Goal: Information Seeking & Learning: Compare options

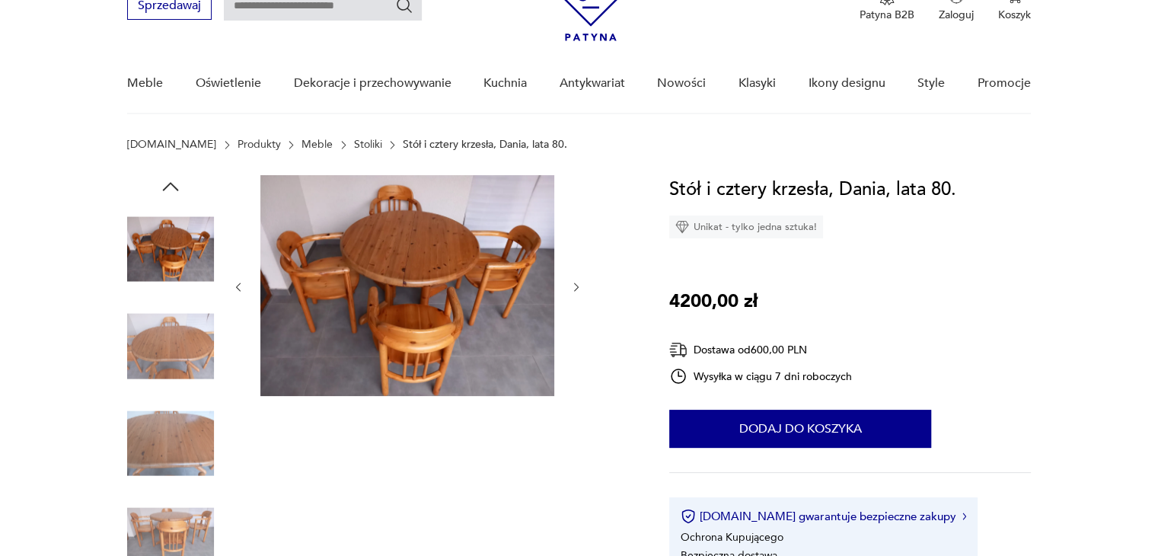
click at [183, 446] on img at bounding box center [170, 443] width 87 height 87
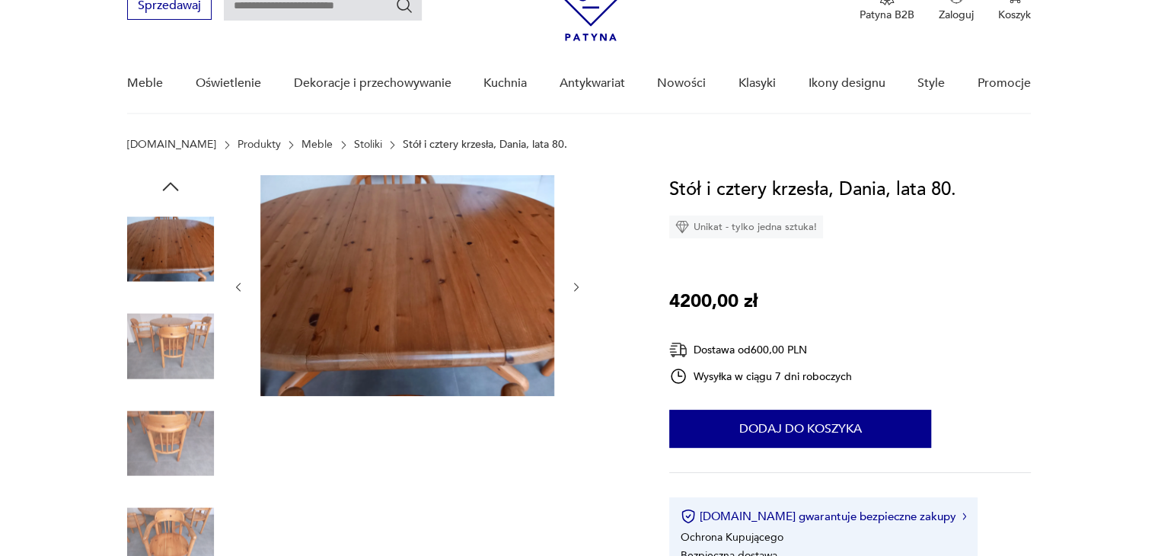
click at [177, 515] on img at bounding box center [170, 540] width 87 height 87
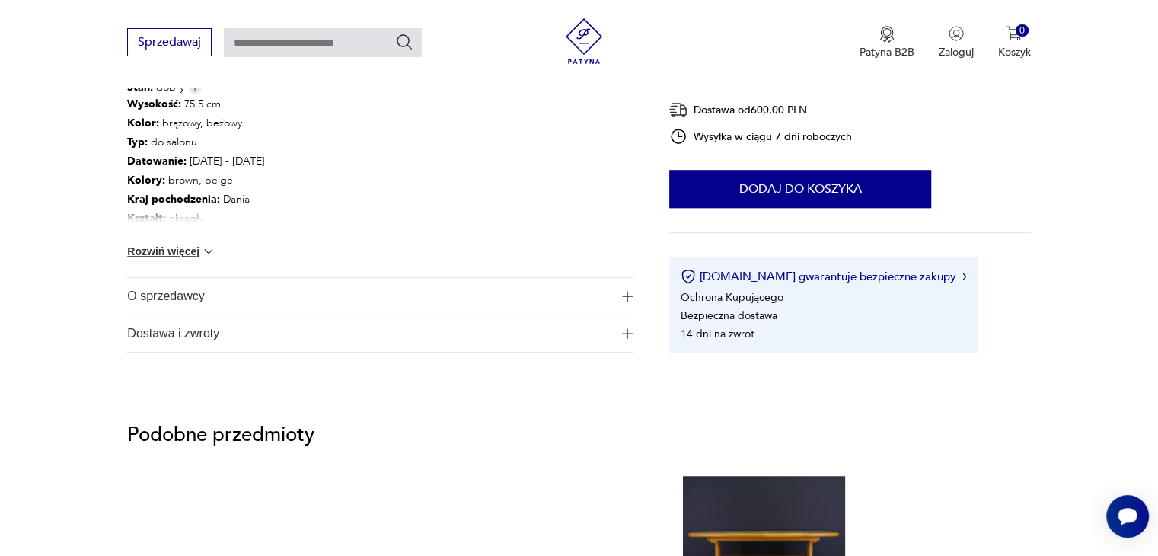
scroll to position [1066, 0]
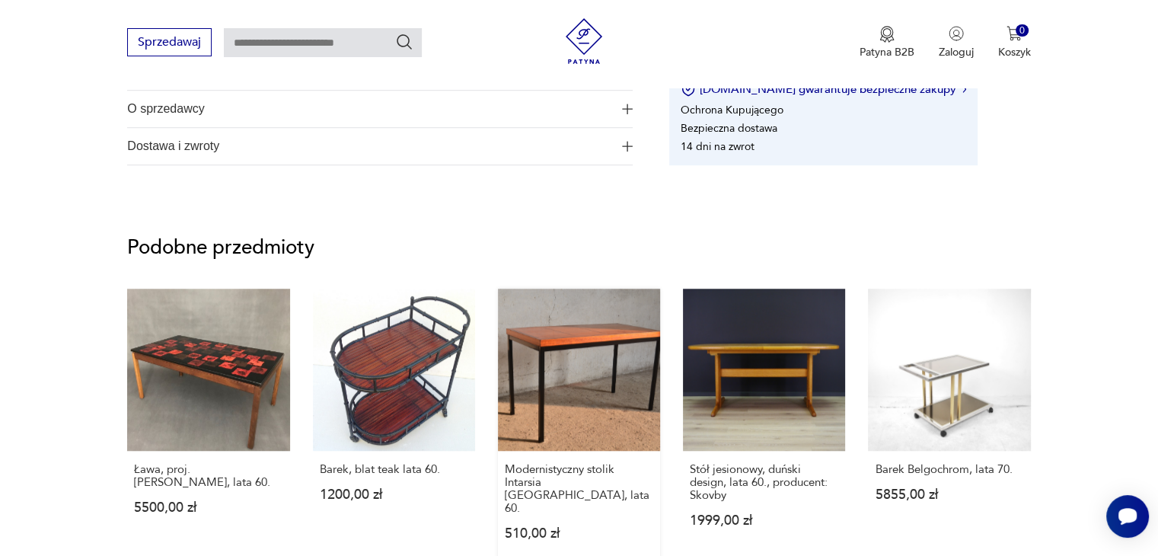
click at [615, 348] on link "Modernistyczny stolik Intarsia [GEOGRAPHIC_DATA], lata 60. 510,00 zł" at bounding box center [579, 428] width 162 height 281
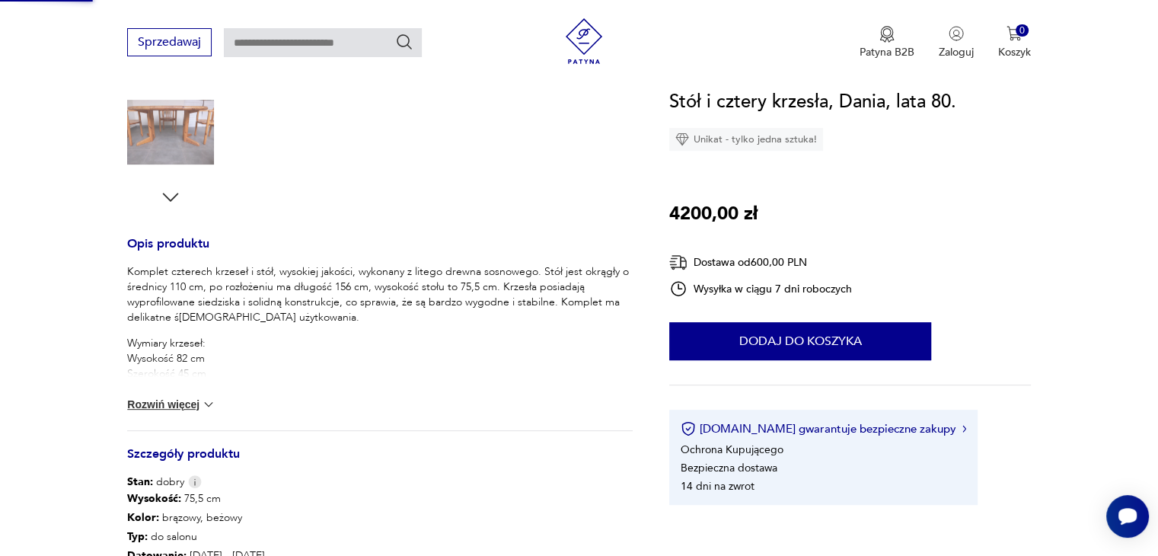
scroll to position [208, 0]
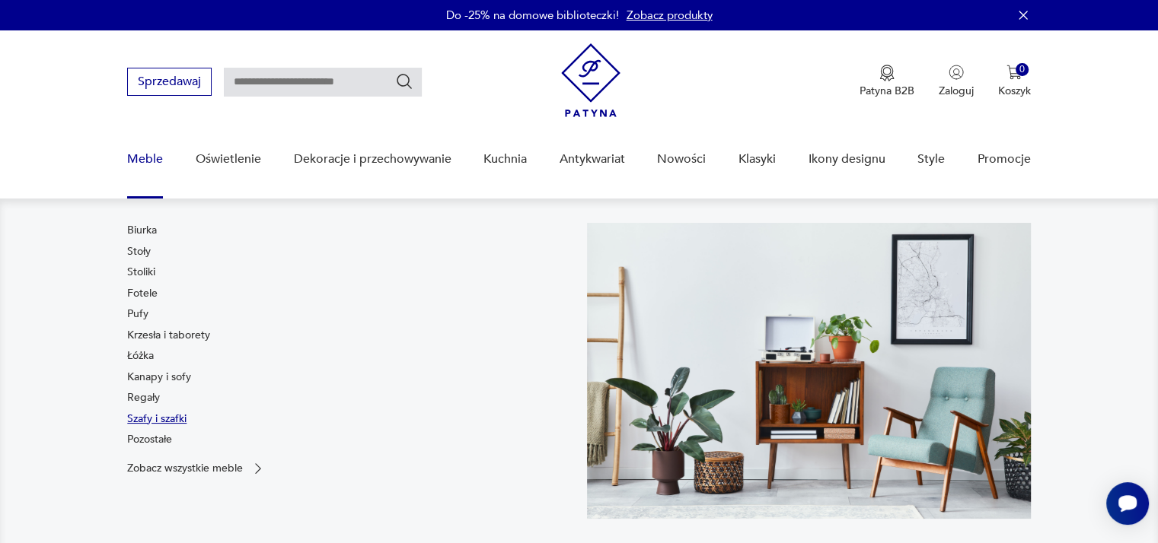
click at [158, 414] on link "Szafy i szafki" at bounding box center [156, 419] width 59 height 15
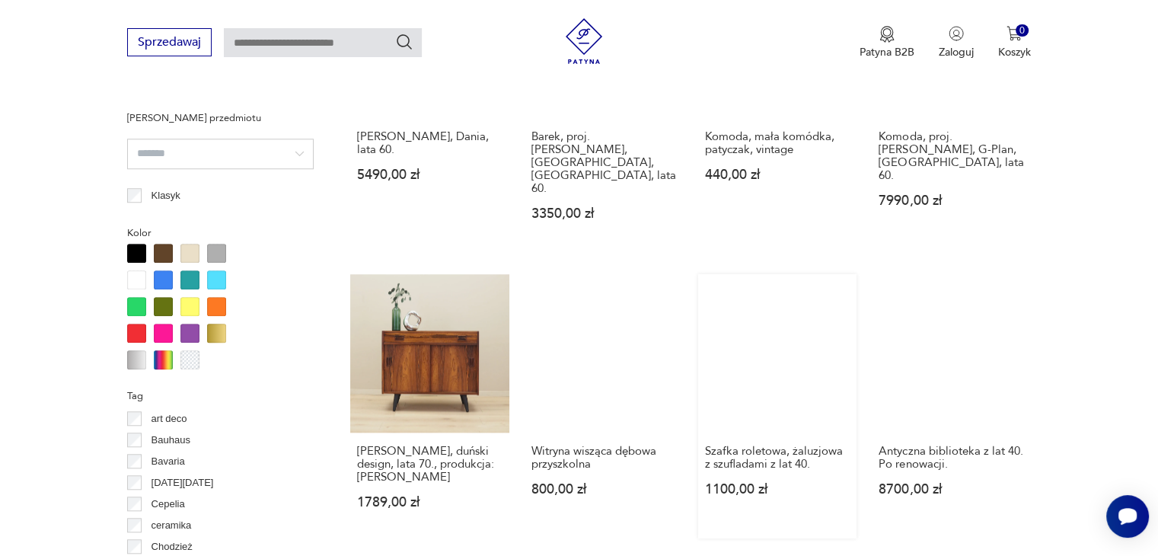
scroll to position [1544, 0]
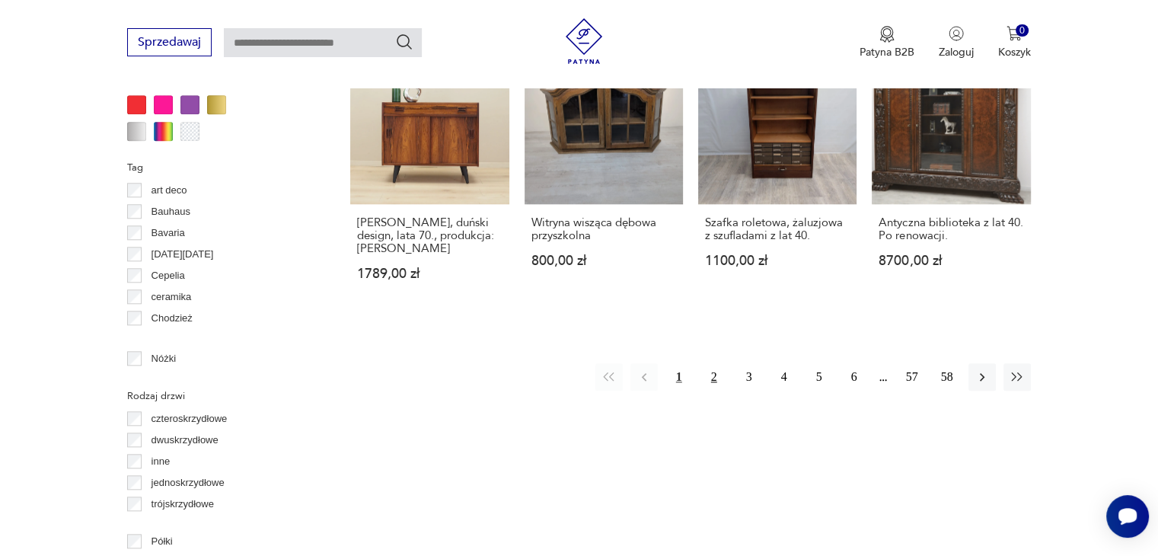
click at [719, 363] on button "2" at bounding box center [713, 376] width 27 height 27
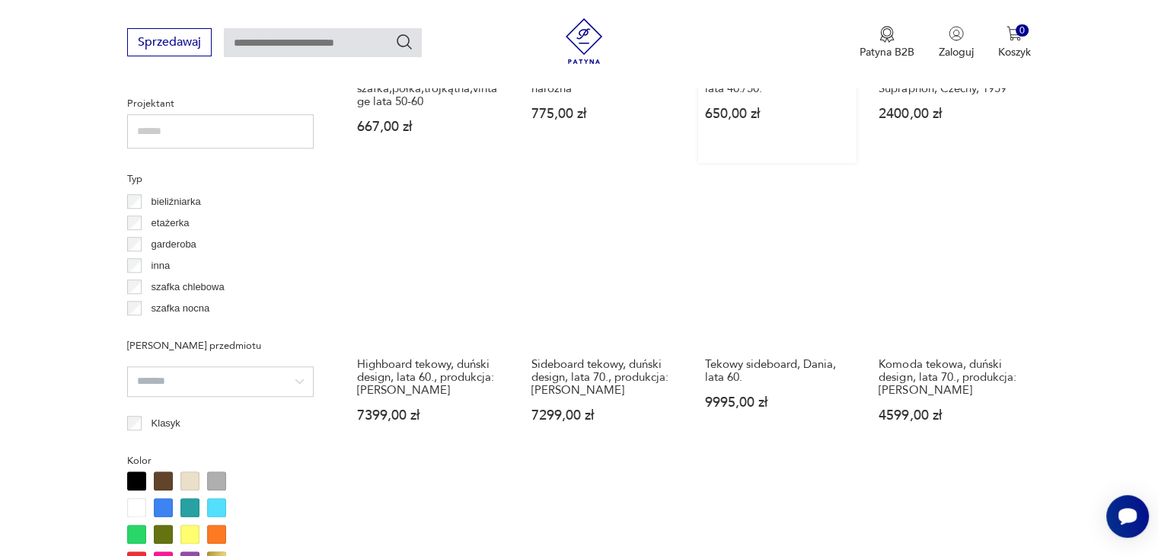
scroll to position [1393, 0]
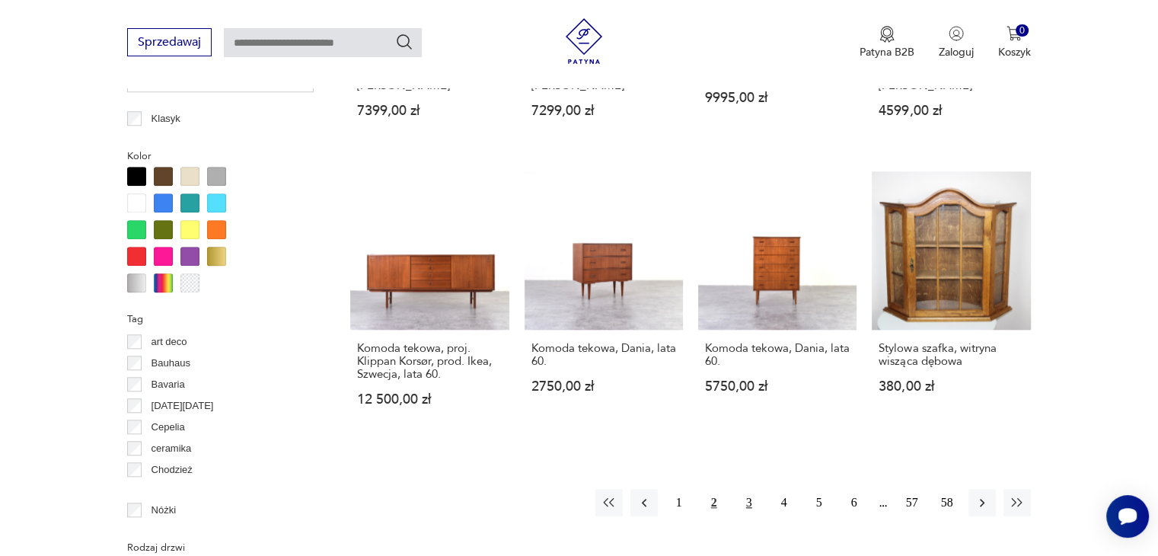
click at [752, 489] on button "3" at bounding box center [748, 502] width 27 height 27
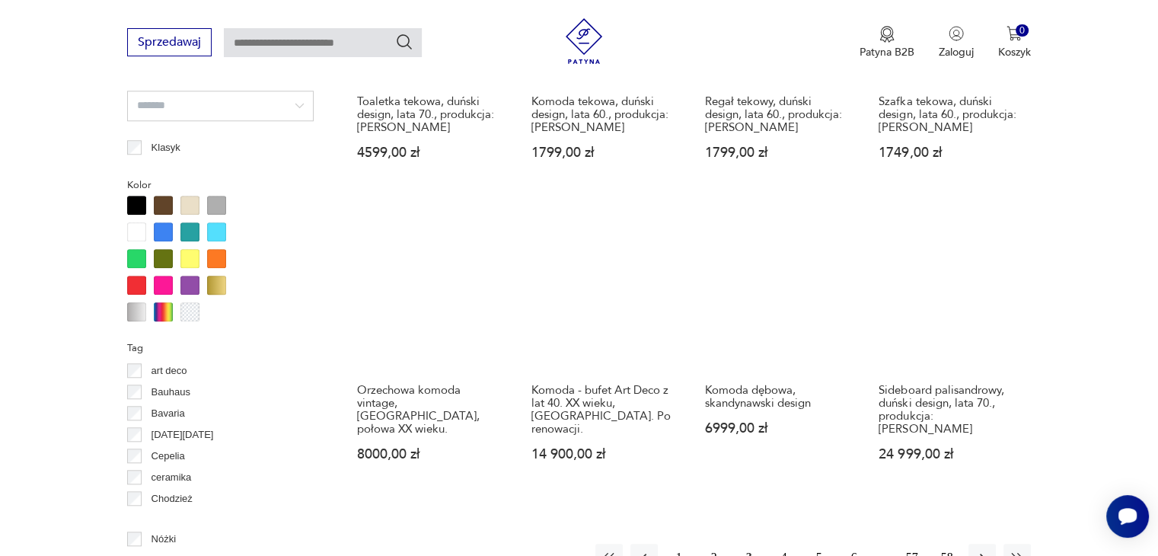
scroll to position [1545, 0]
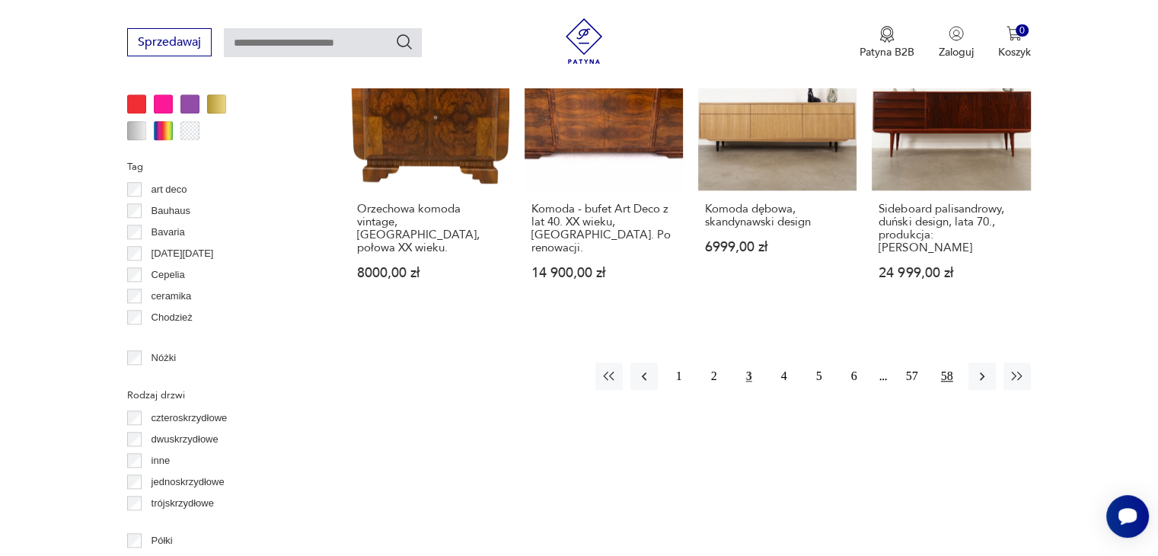
click at [948, 363] on button "58" at bounding box center [946, 375] width 27 height 27
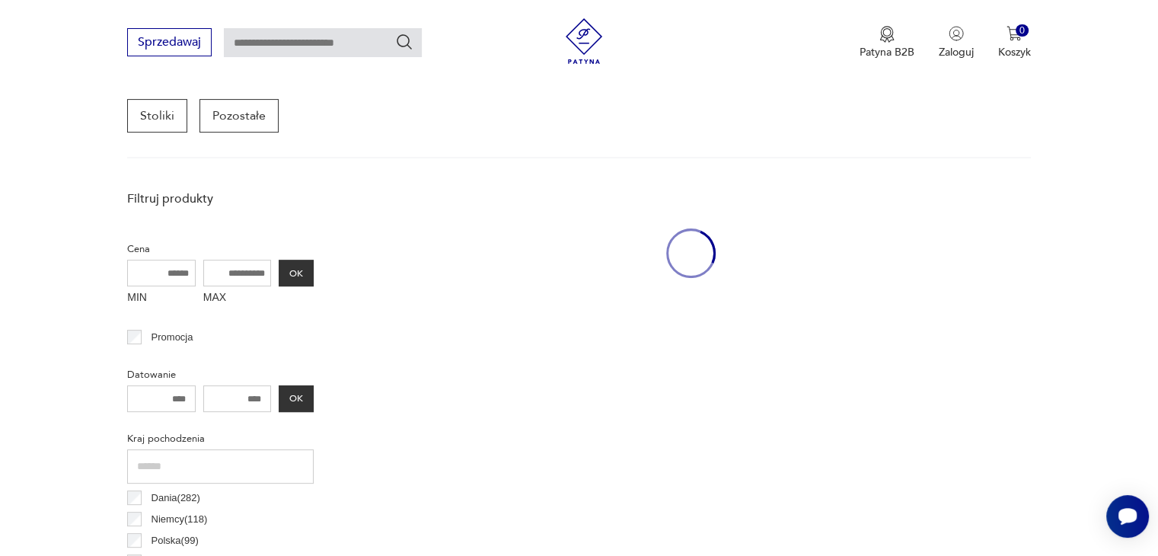
scroll to position [403, 0]
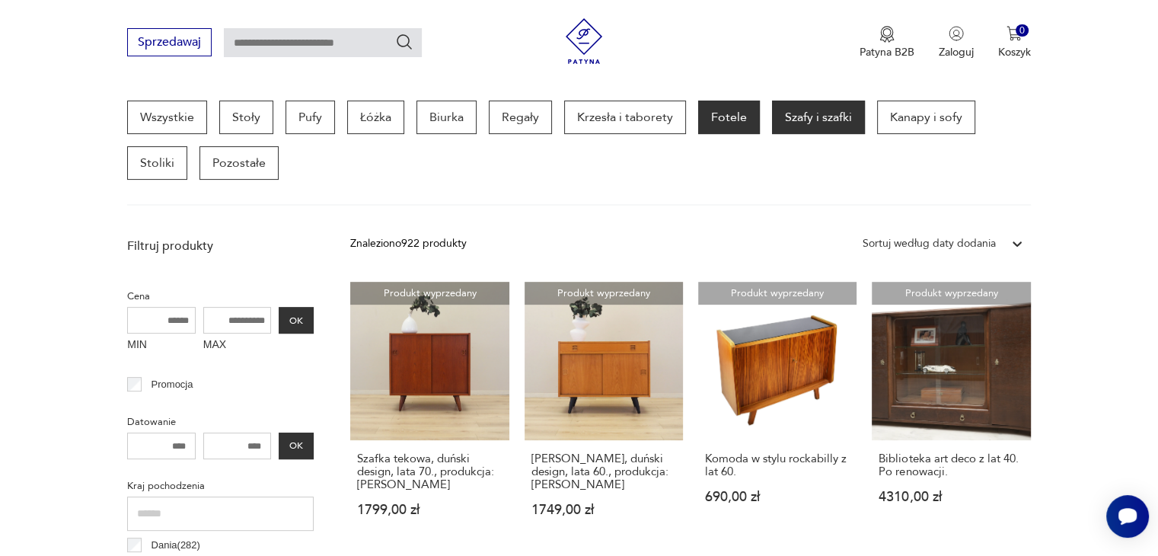
click at [712, 115] on p "Fotele" at bounding box center [729, 116] width 62 height 33
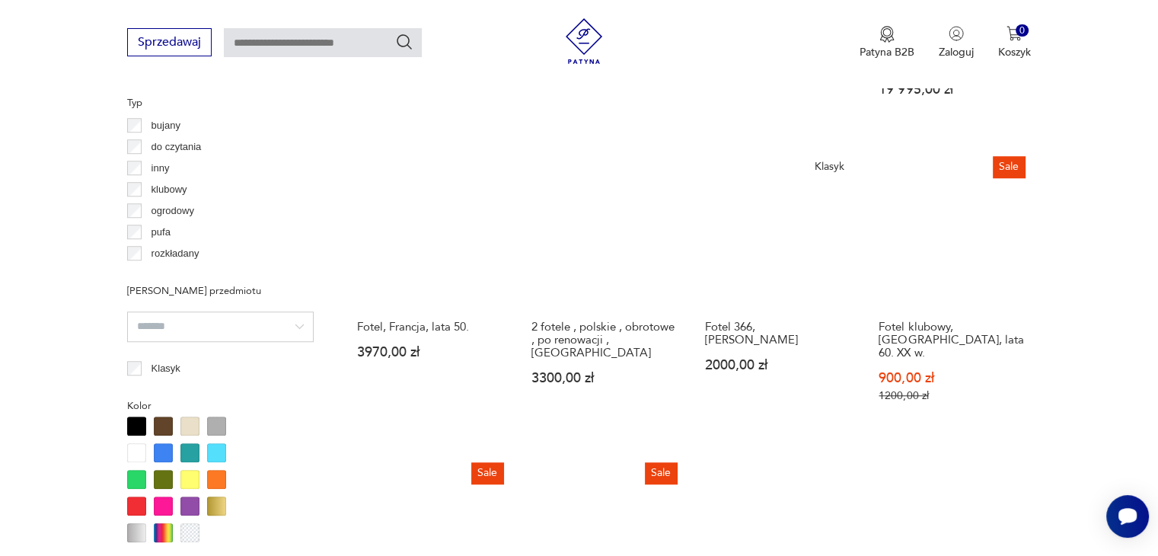
scroll to position [1469, 0]
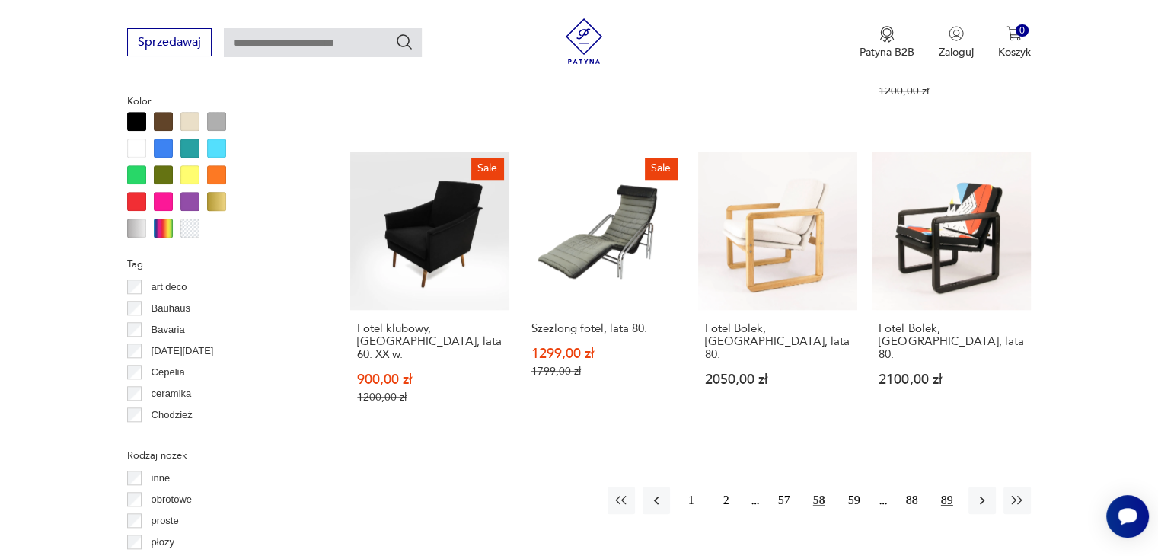
click at [942, 486] on button "89" at bounding box center [946, 499] width 27 height 27
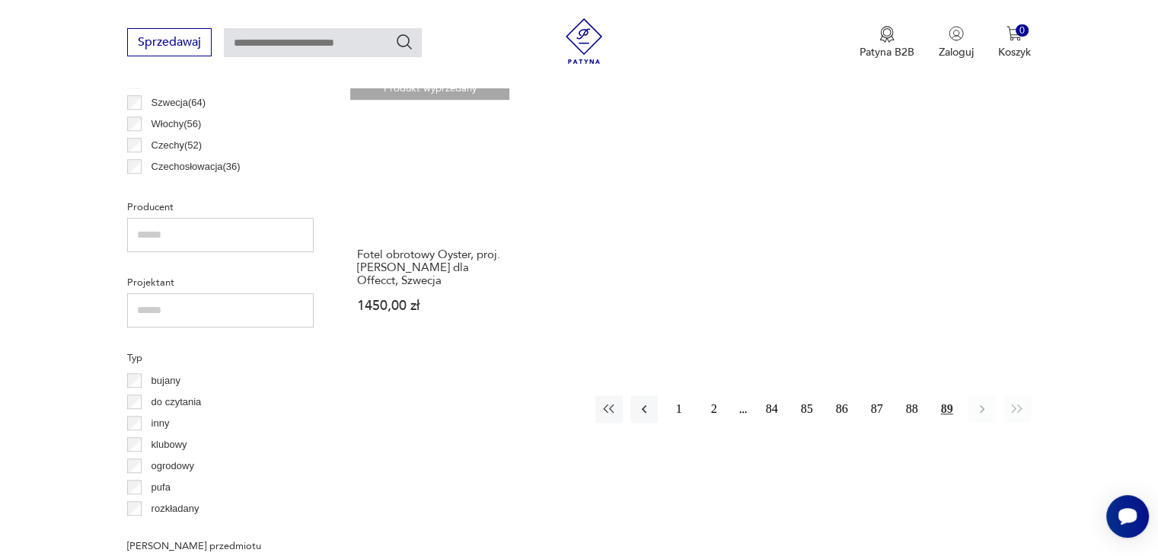
scroll to position [784, 0]
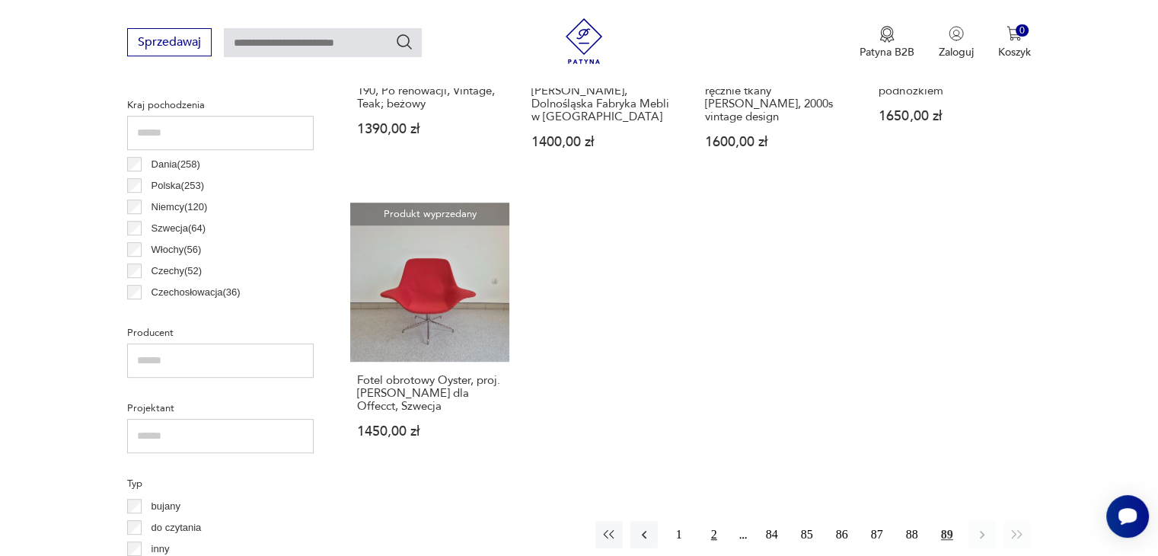
click at [716, 534] on button "2" at bounding box center [713, 534] width 27 height 27
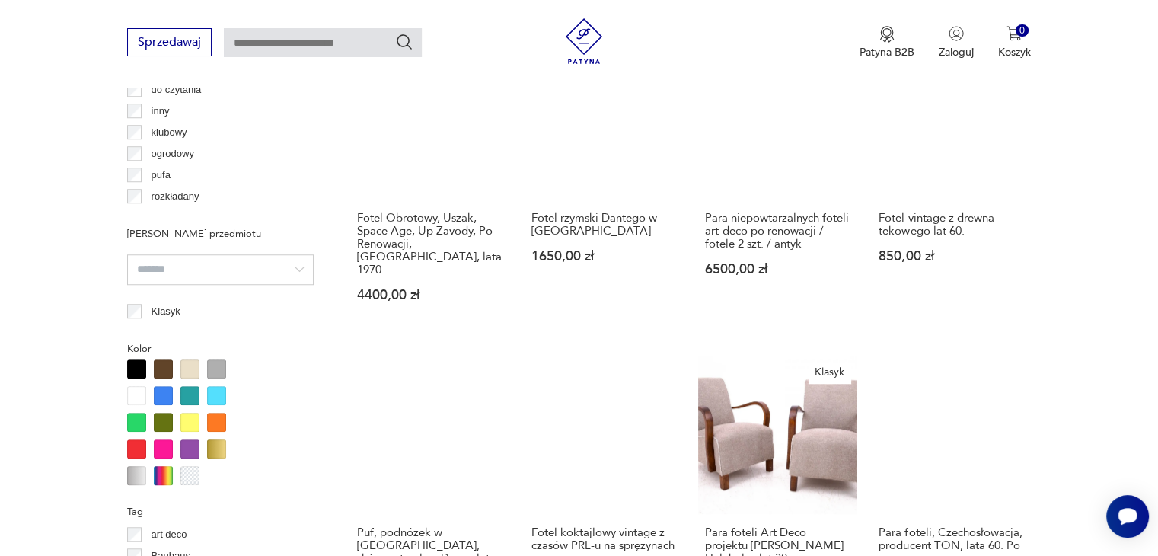
scroll to position [1393, 0]
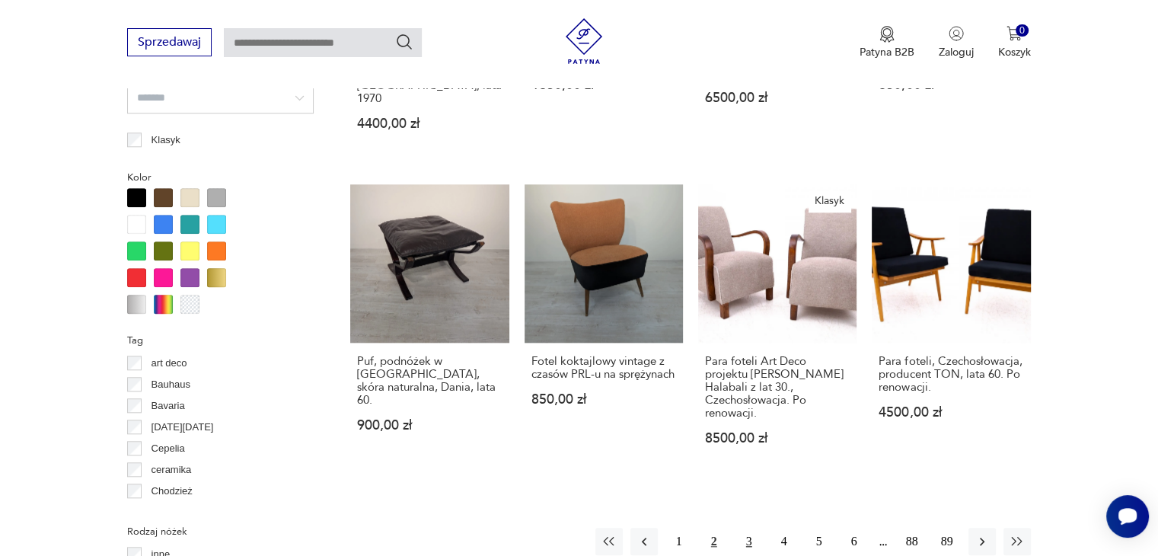
click at [743, 527] on button "3" at bounding box center [748, 540] width 27 height 27
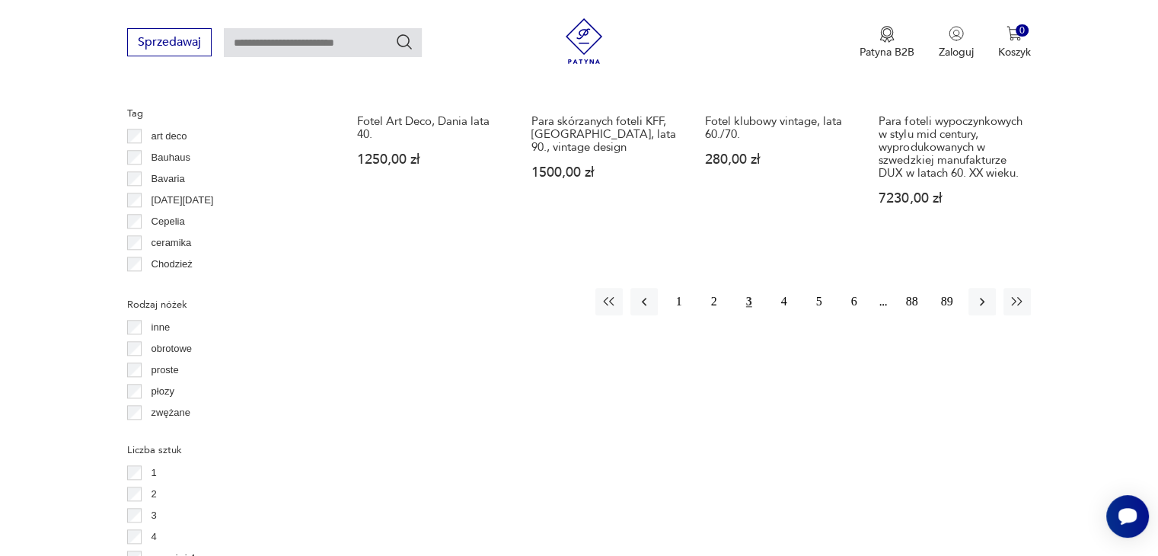
scroll to position [1621, 0]
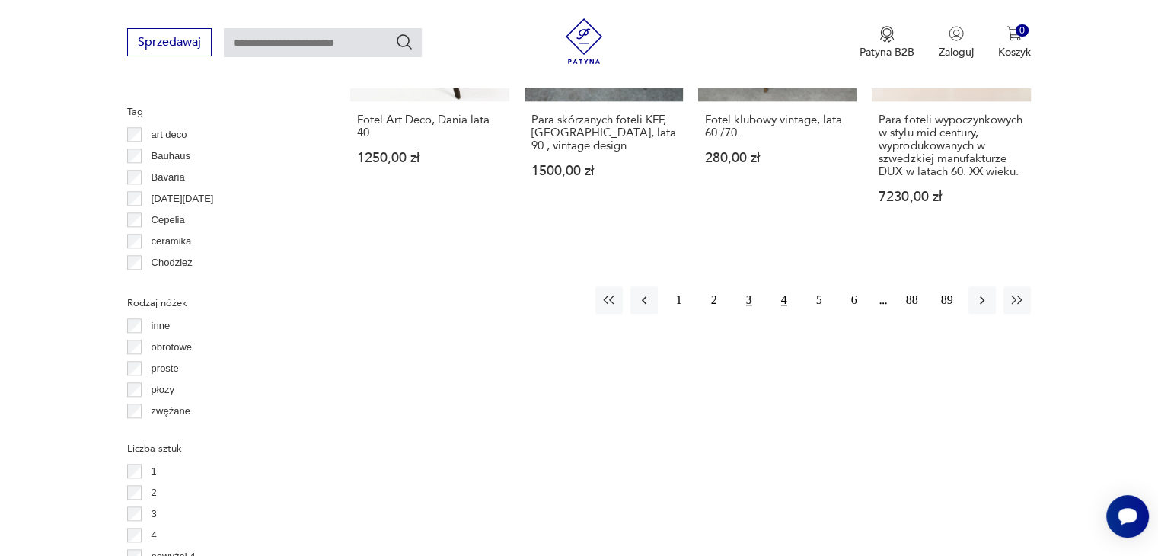
click at [785, 286] on button "4" at bounding box center [783, 299] width 27 height 27
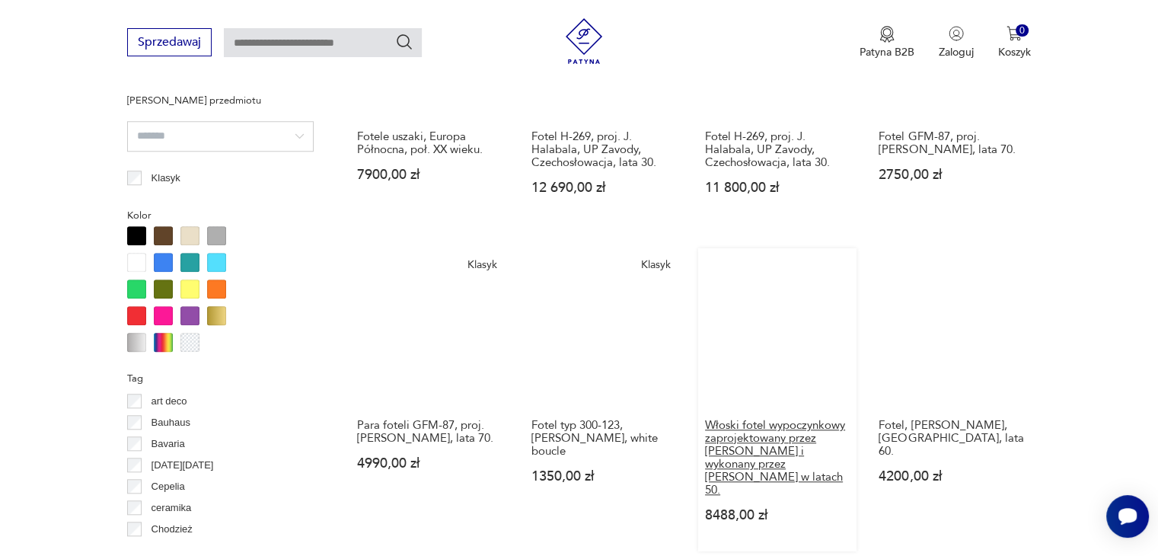
scroll to position [1469, 0]
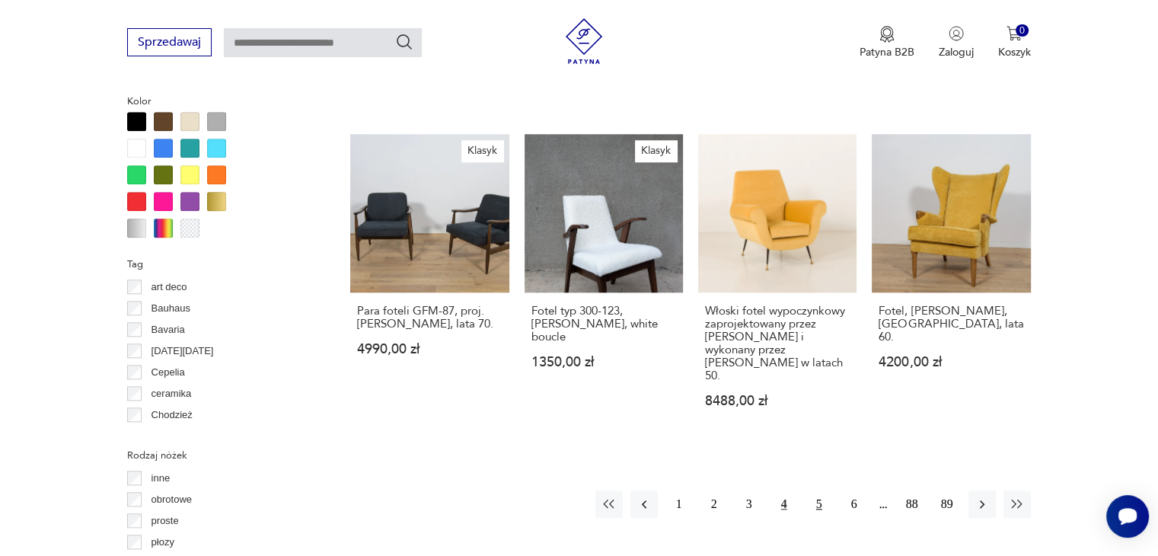
click at [811, 490] on button "5" at bounding box center [818, 503] width 27 height 27
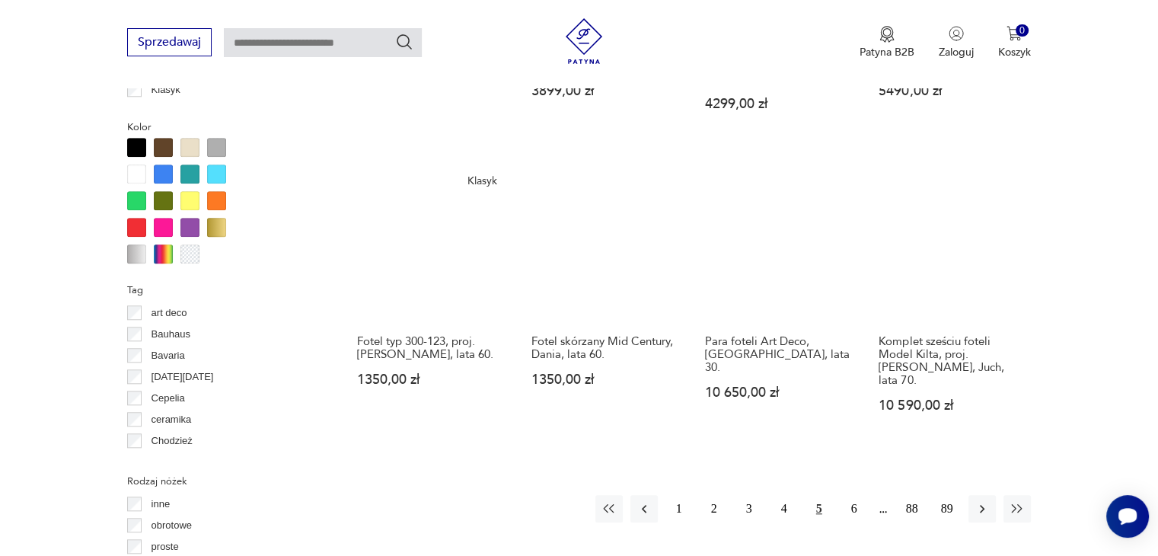
scroll to position [1469, 0]
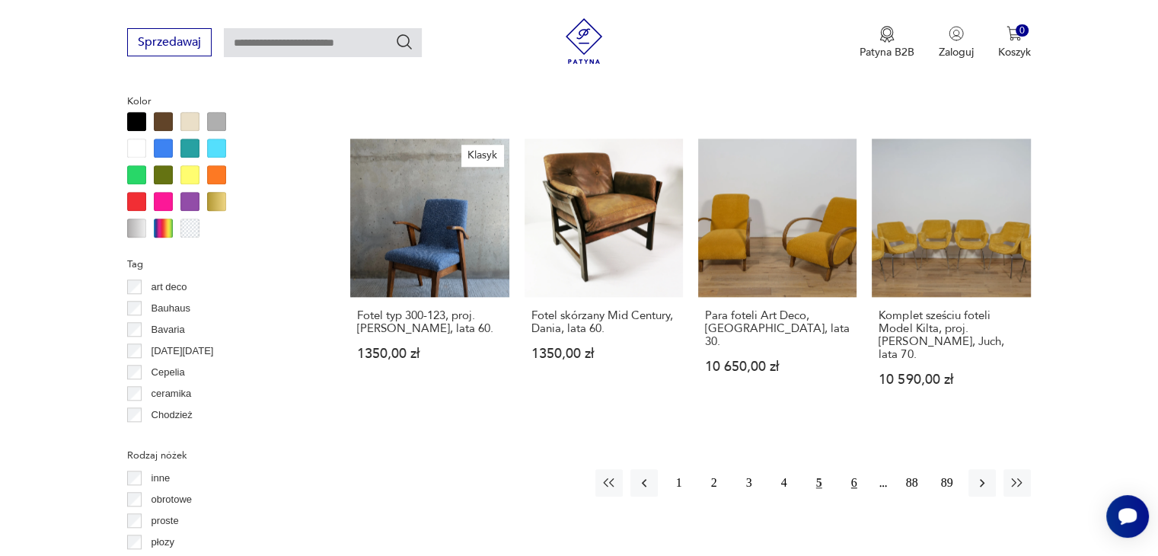
click at [859, 469] on button "6" at bounding box center [853, 482] width 27 height 27
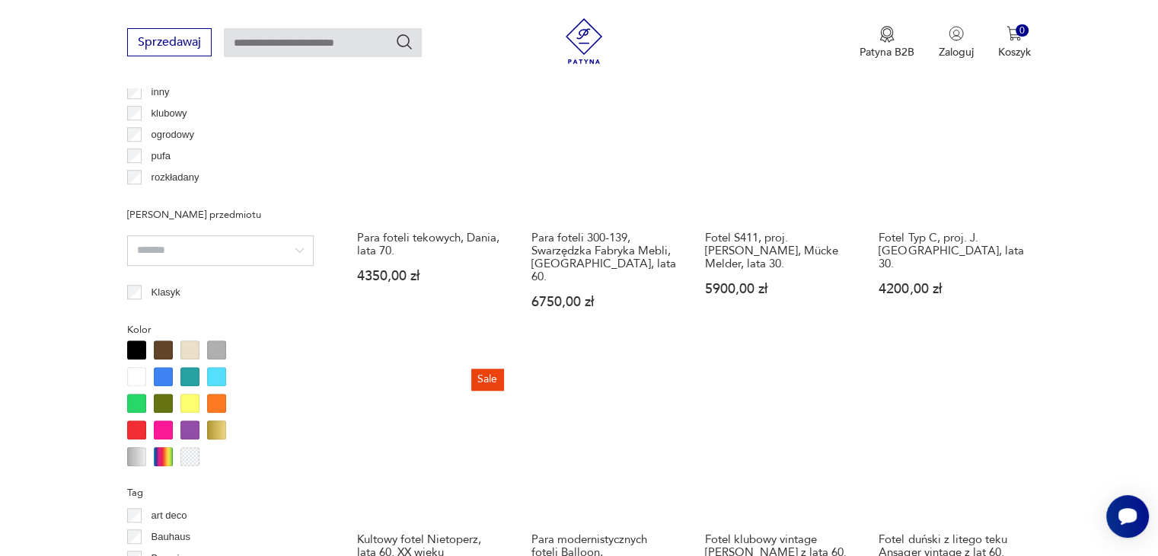
scroll to position [1393, 0]
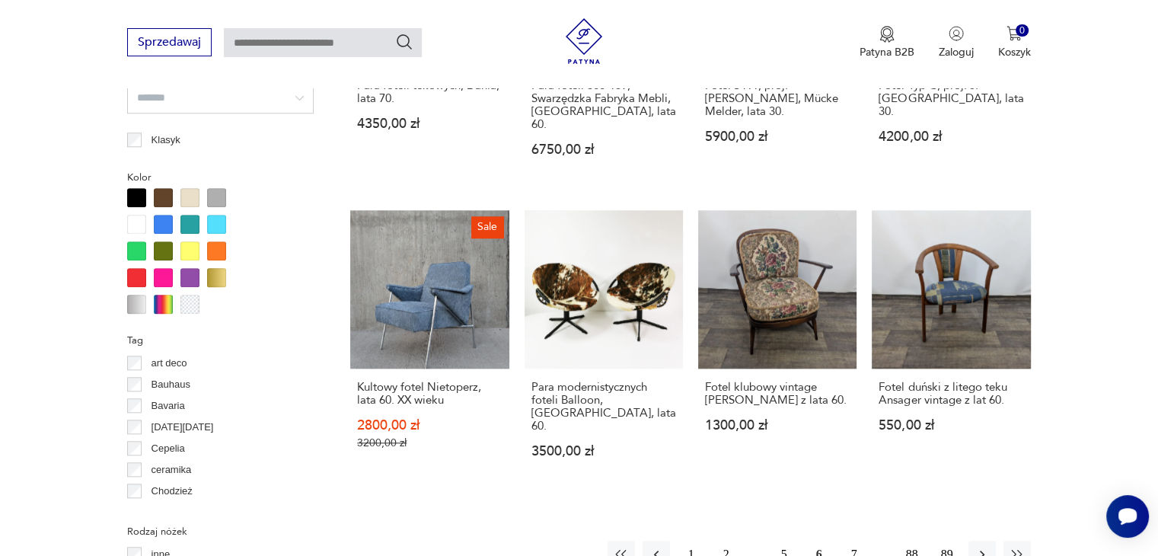
click at [846, 540] on button "7" at bounding box center [853, 553] width 27 height 27
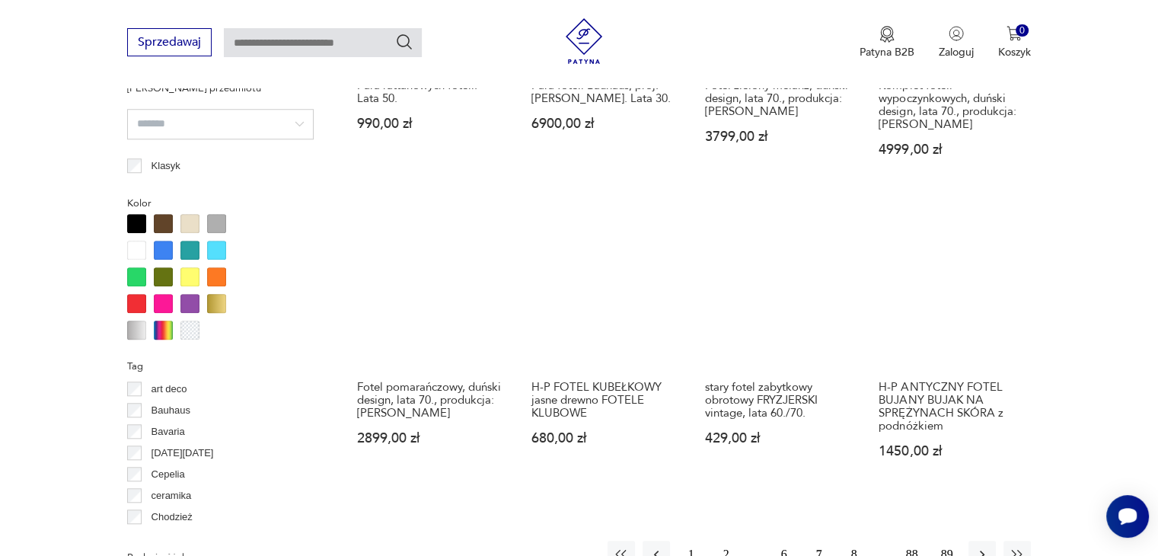
scroll to position [1393, 0]
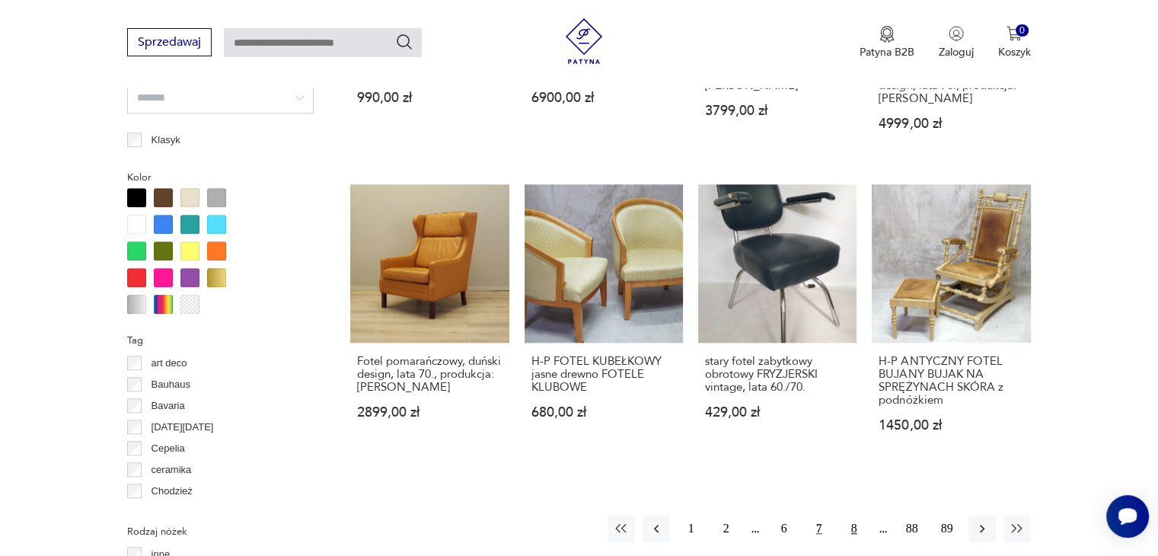
click at [851, 520] on button "8" at bounding box center [853, 528] width 27 height 27
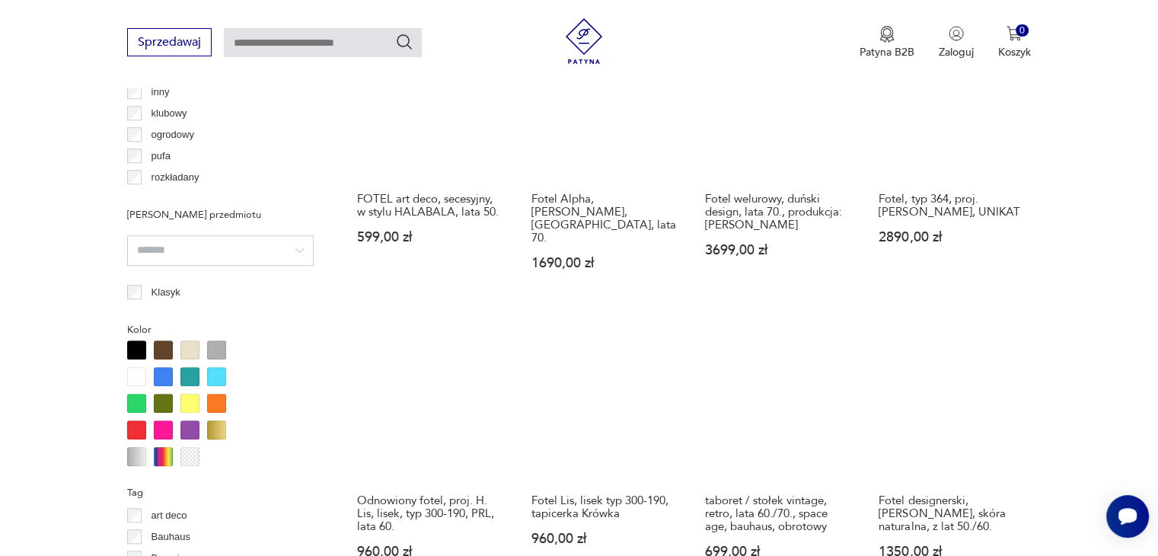
scroll to position [1469, 0]
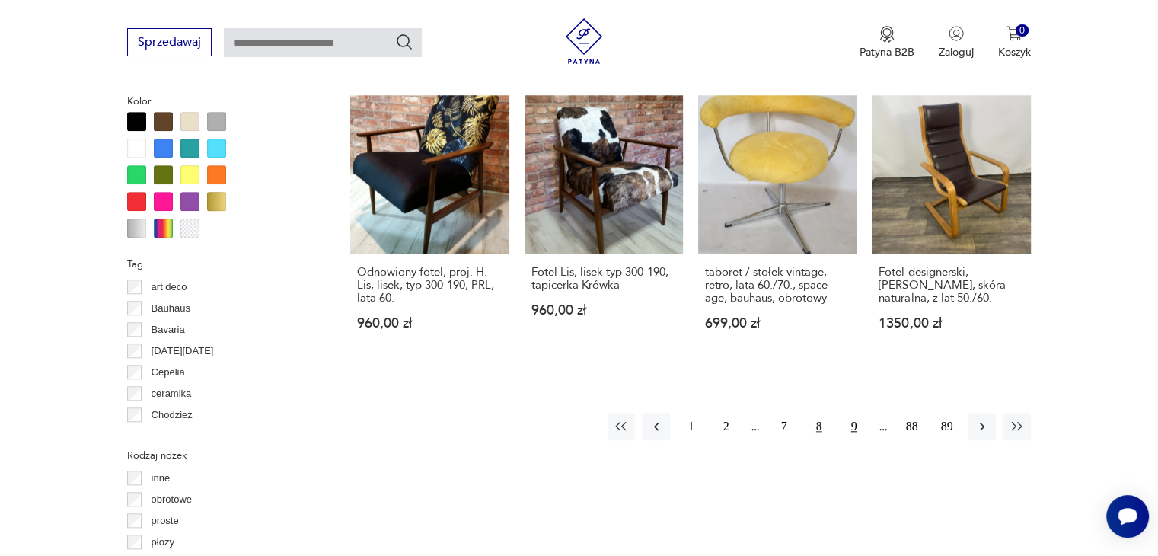
click at [845, 413] on button "9" at bounding box center [853, 426] width 27 height 27
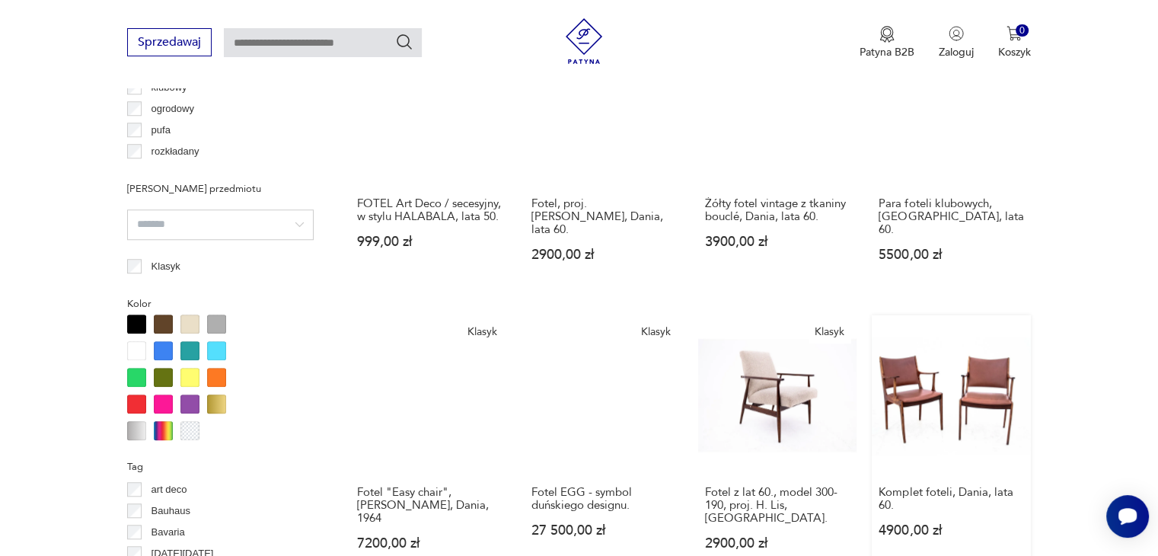
scroll to position [1393, 0]
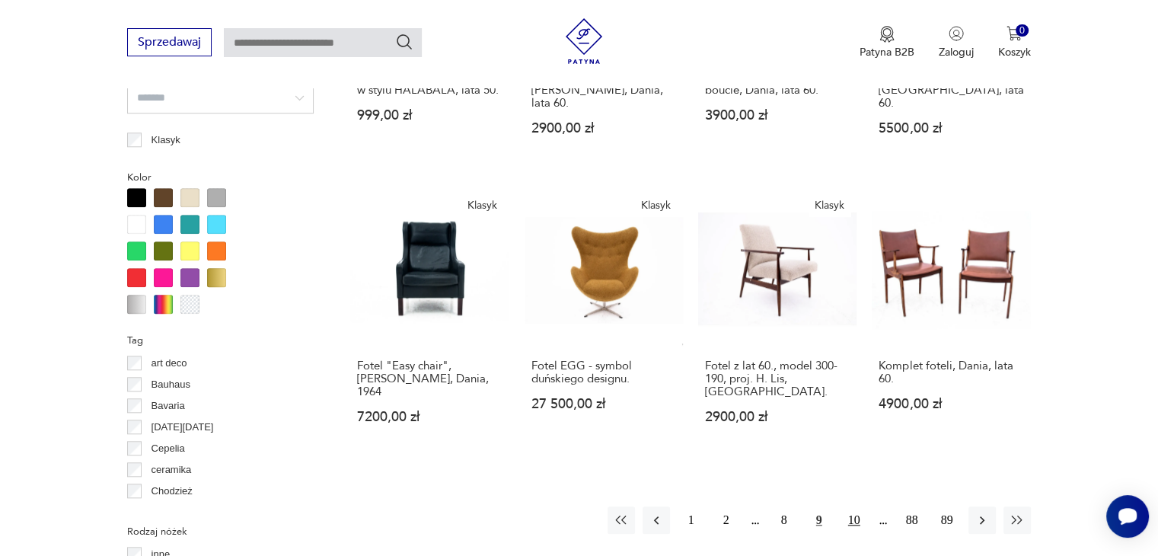
click at [864, 506] on button "10" at bounding box center [853, 519] width 27 height 27
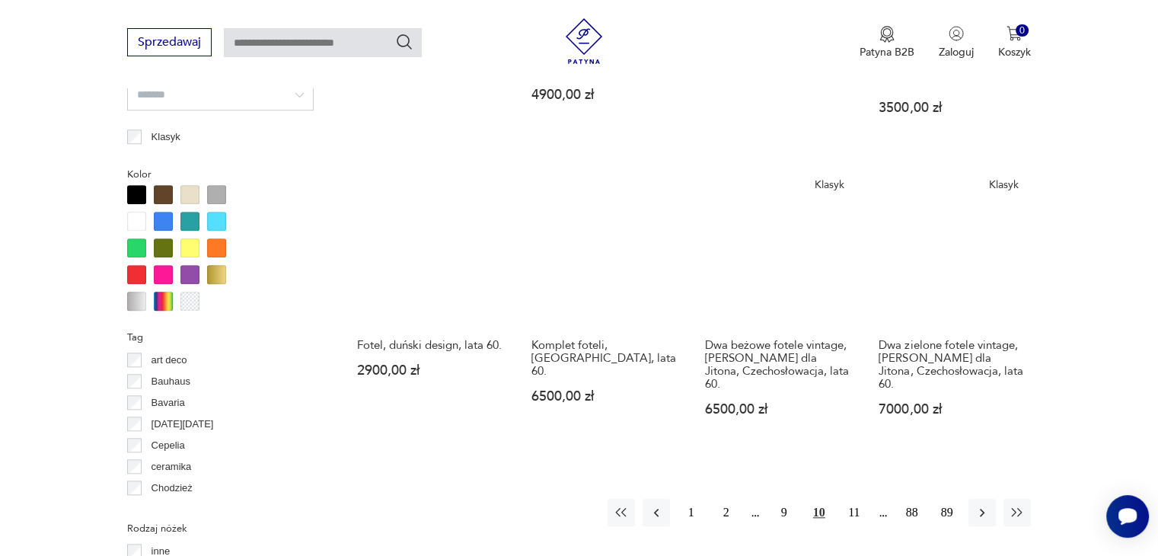
scroll to position [1393, 0]
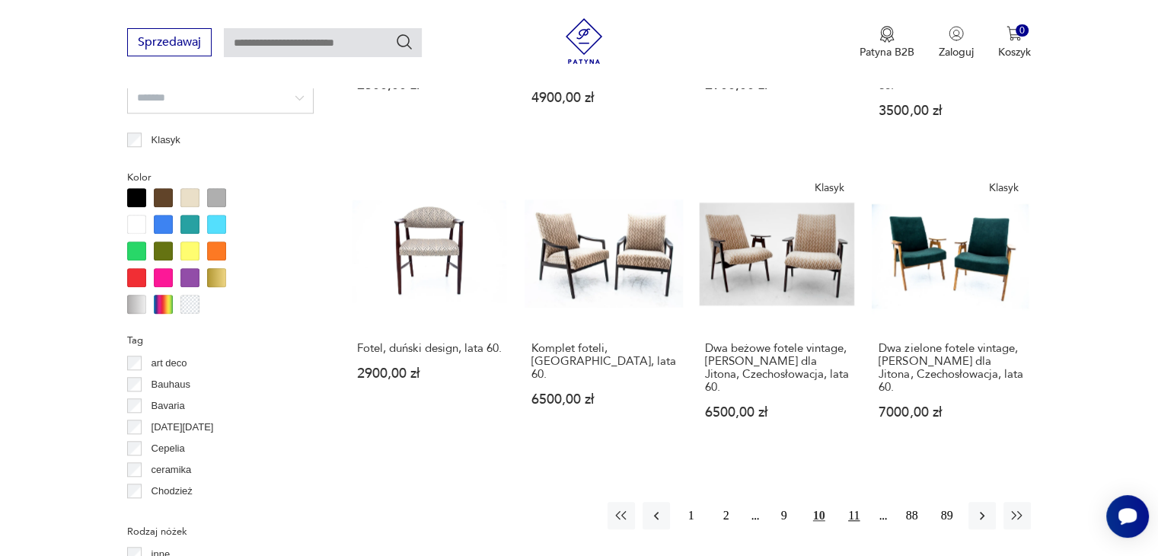
click at [845, 502] on button "11" at bounding box center [853, 515] width 27 height 27
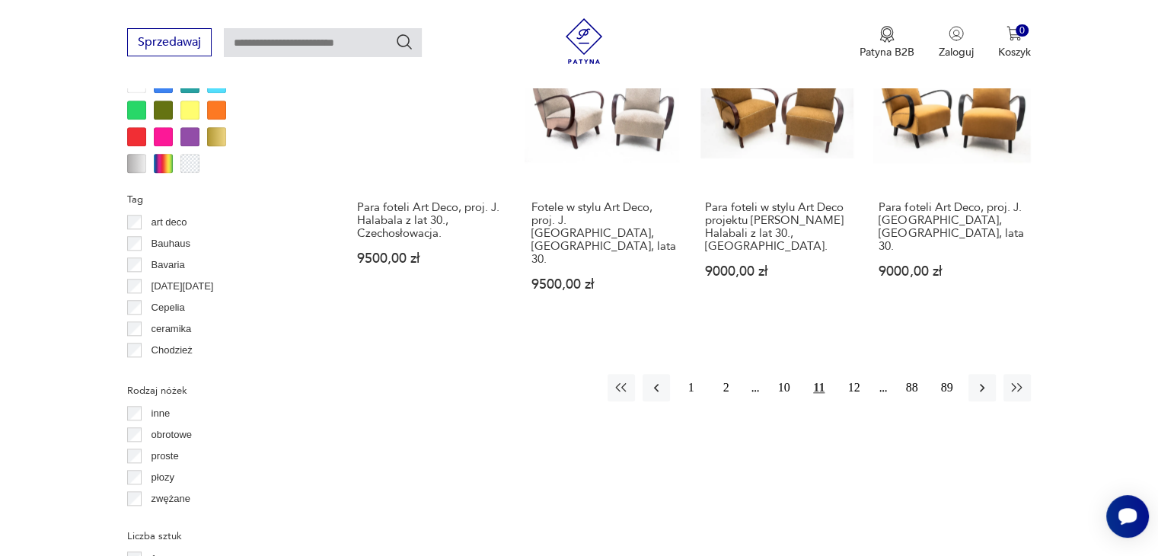
scroll to position [1393, 0]
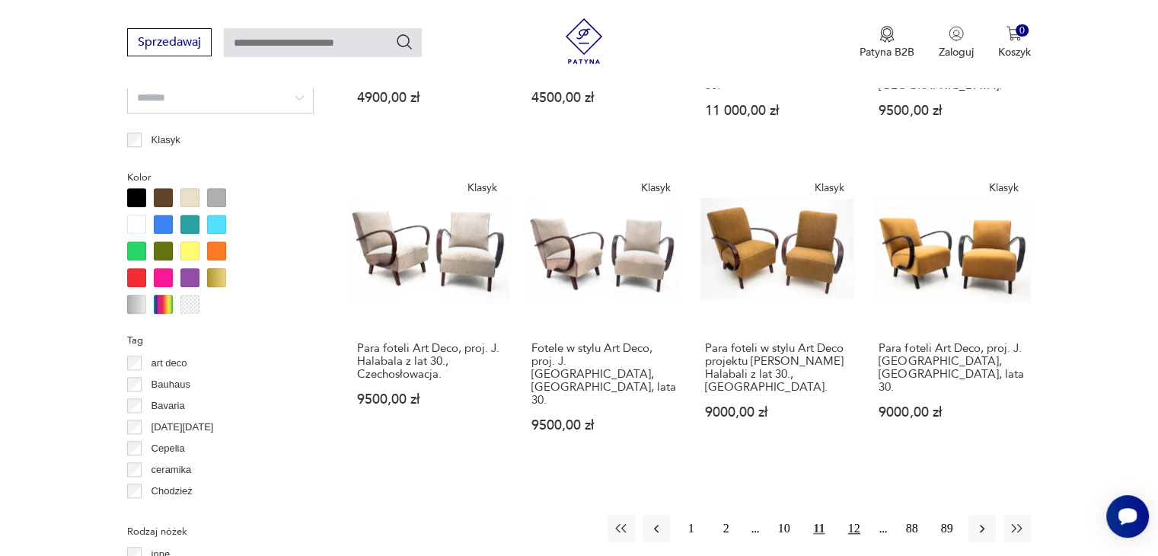
click at [844, 515] on button "12" at bounding box center [853, 528] width 27 height 27
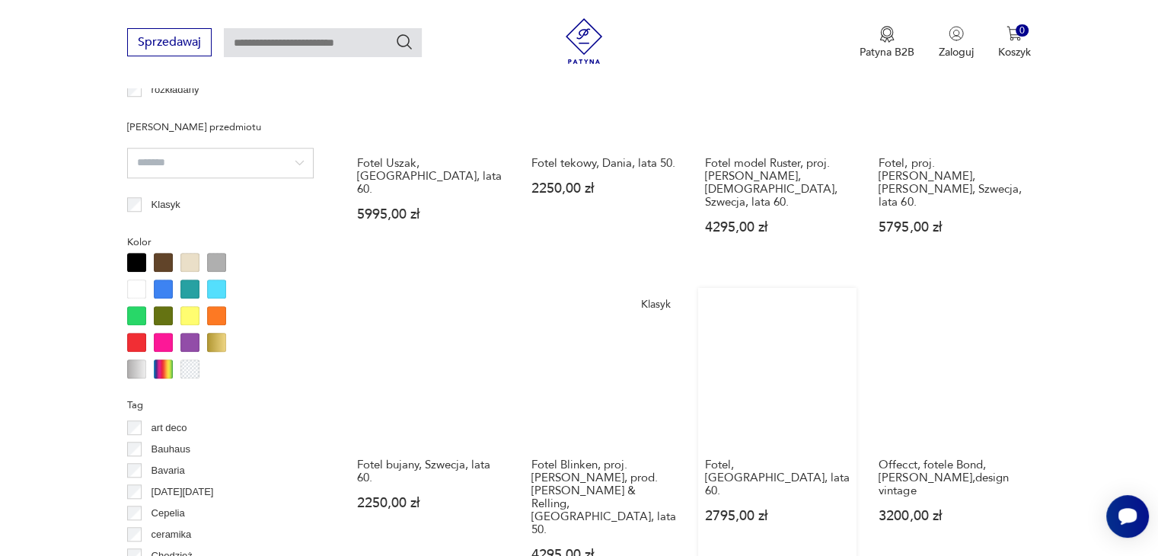
scroll to position [1393, 0]
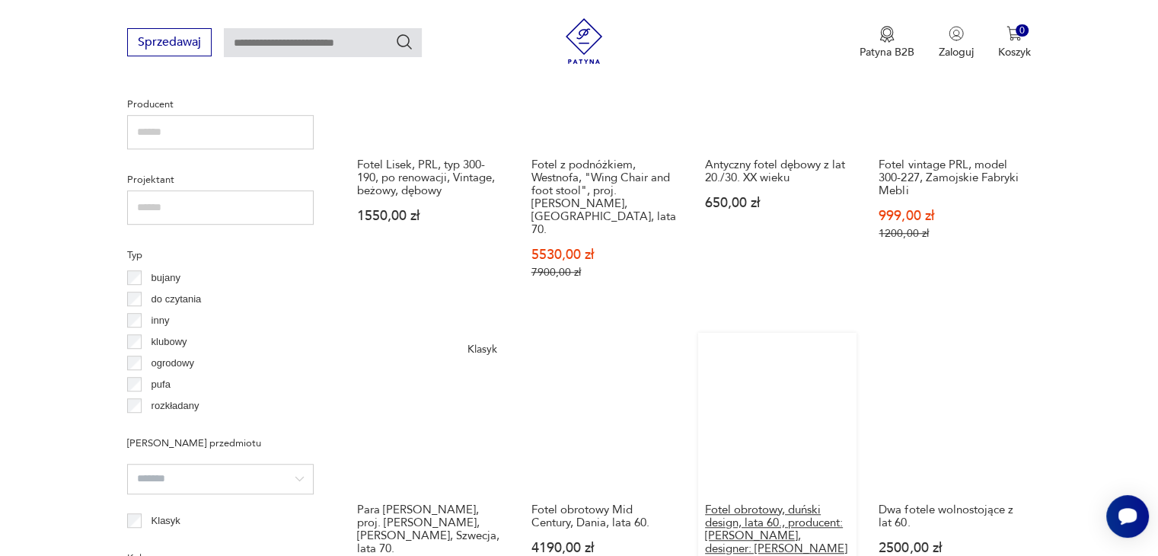
scroll to position [1469, 0]
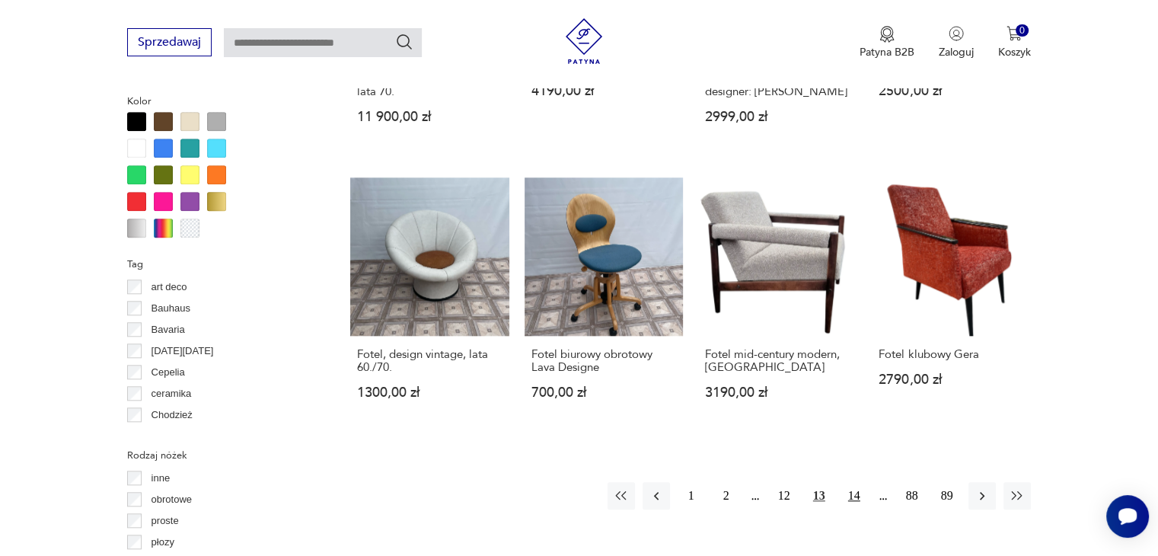
click at [856, 482] on button "14" at bounding box center [853, 495] width 27 height 27
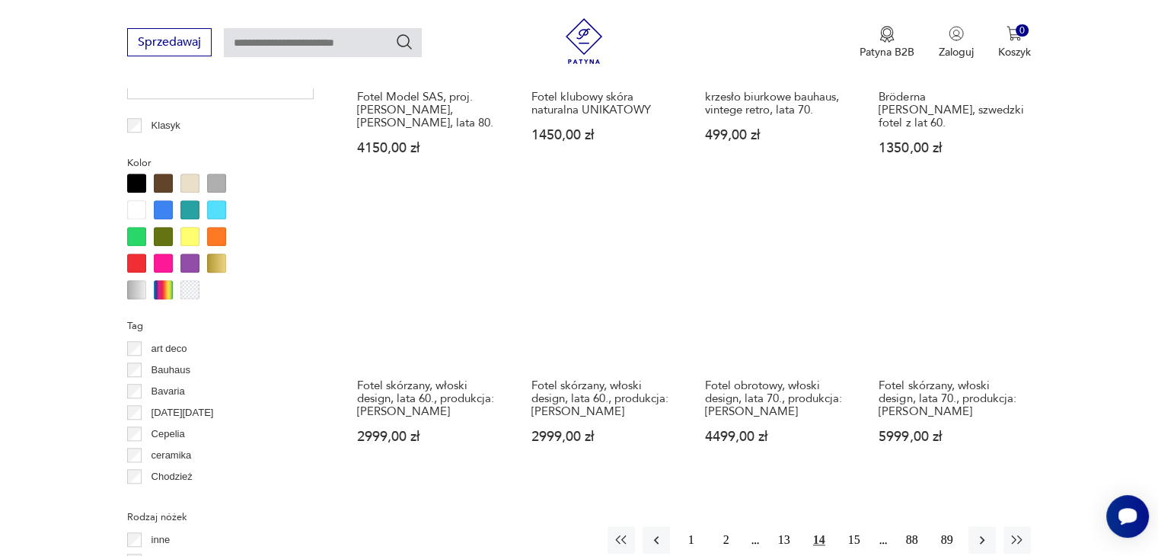
scroll to position [1469, 0]
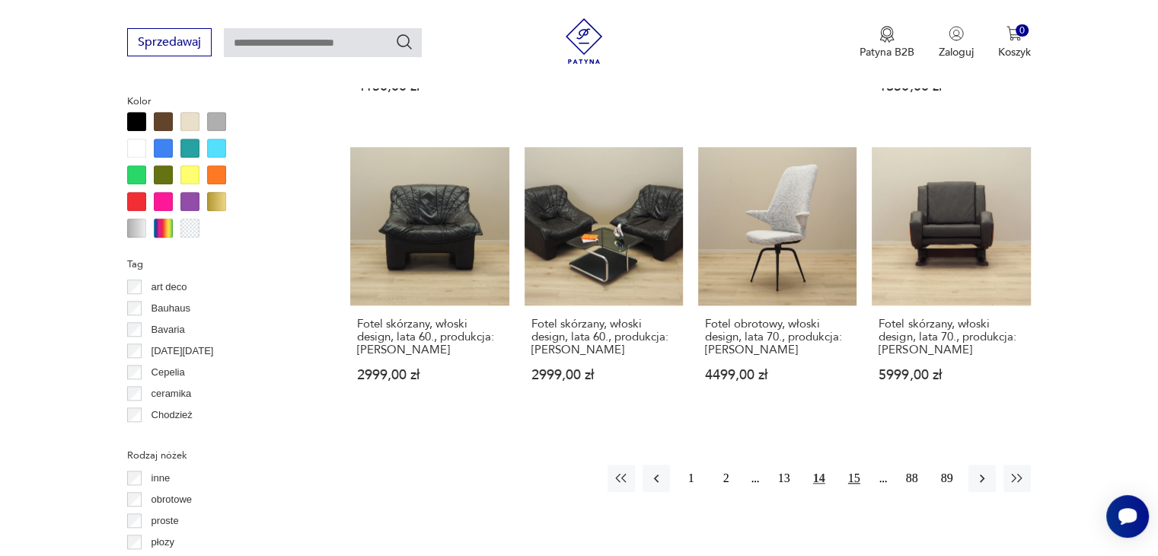
click at [852, 464] on button "15" at bounding box center [853, 477] width 27 height 27
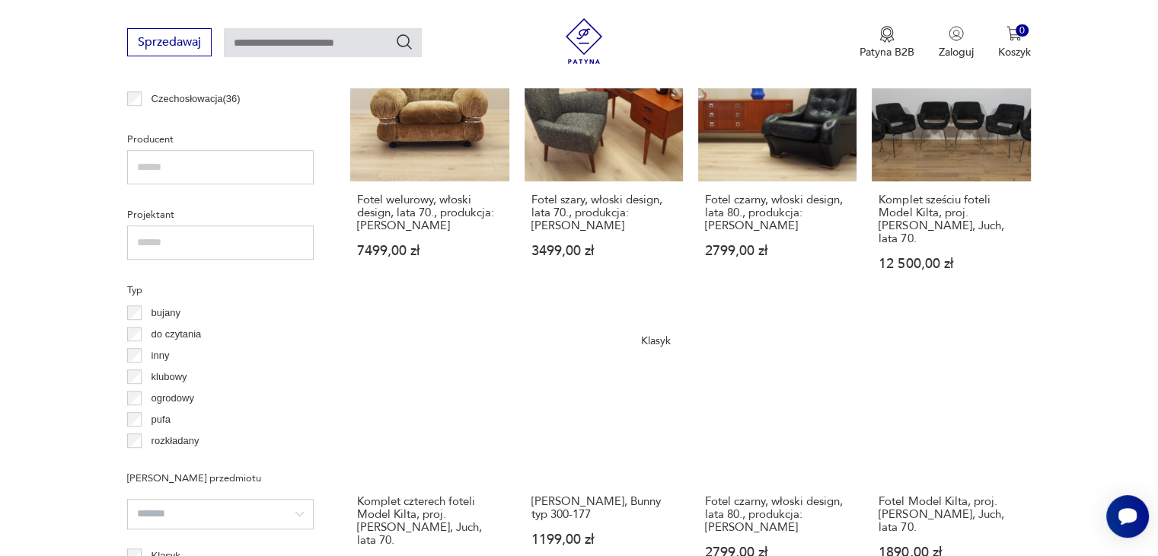
scroll to position [1088, 0]
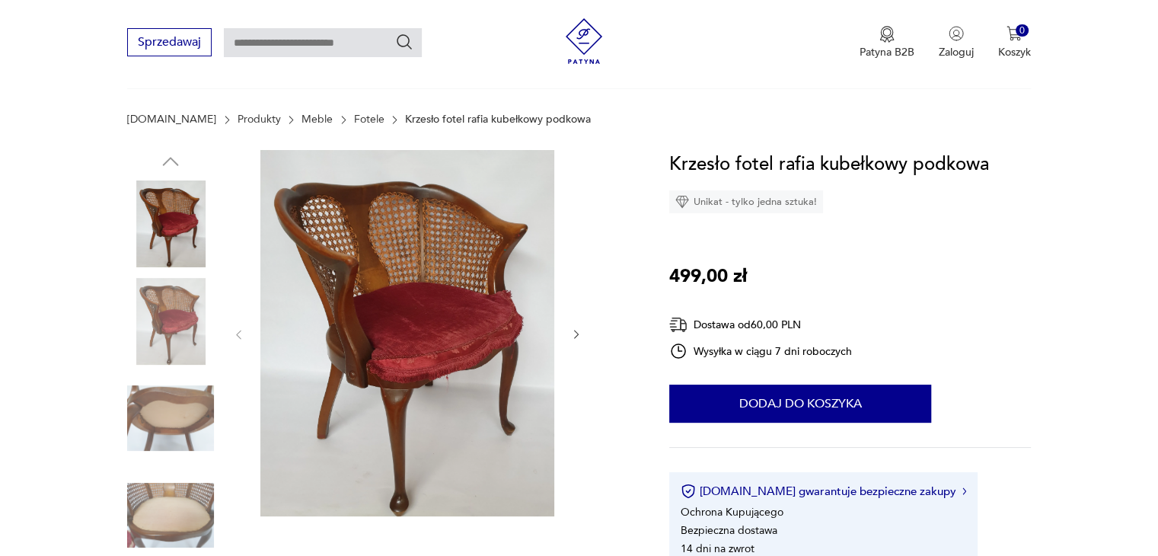
scroll to position [228, 0]
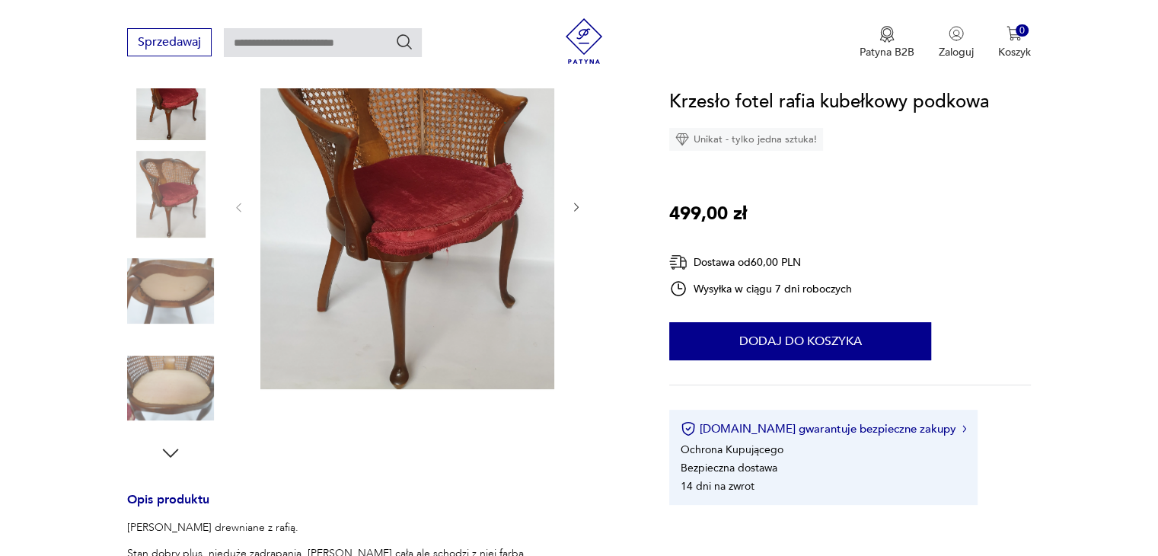
click at [572, 206] on icon "button" at bounding box center [576, 207] width 13 height 13
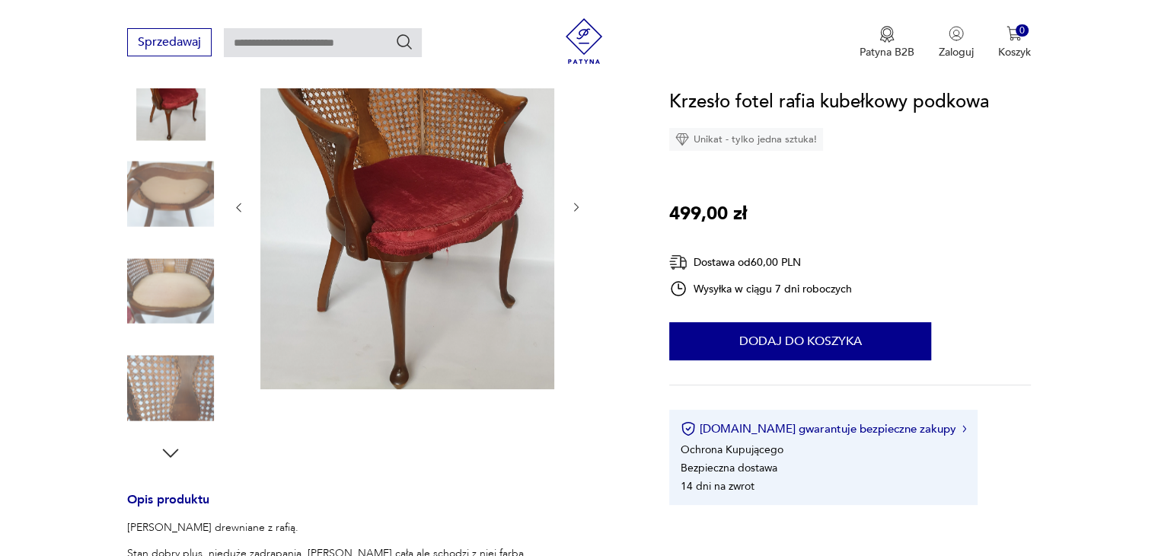
click at [572, 206] on icon "button" at bounding box center [576, 207] width 13 height 13
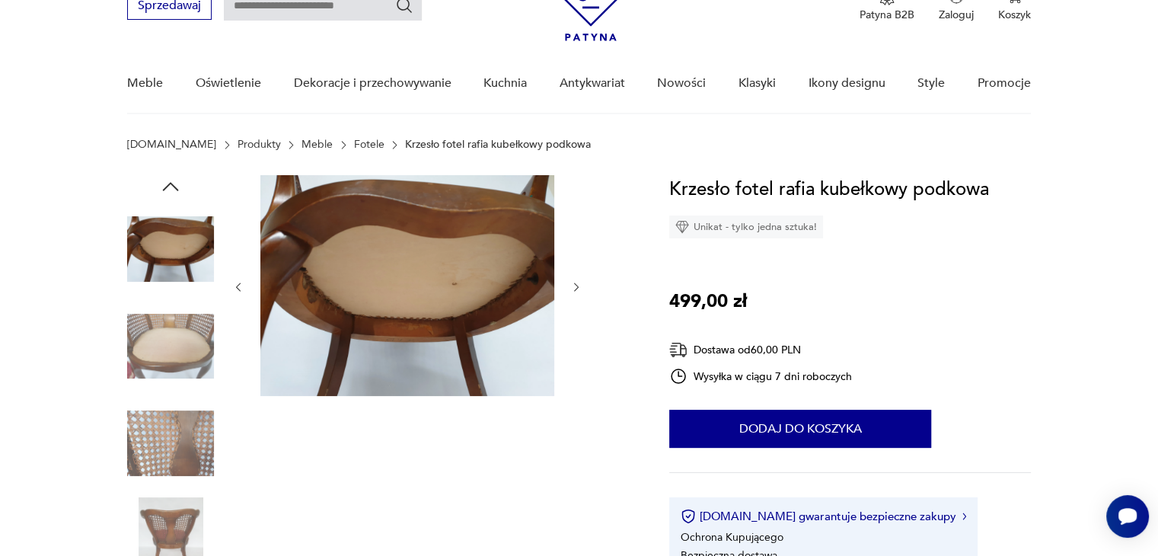
scroll to position [0, 0]
click at [570, 285] on icon "button" at bounding box center [576, 287] width 13 height 13
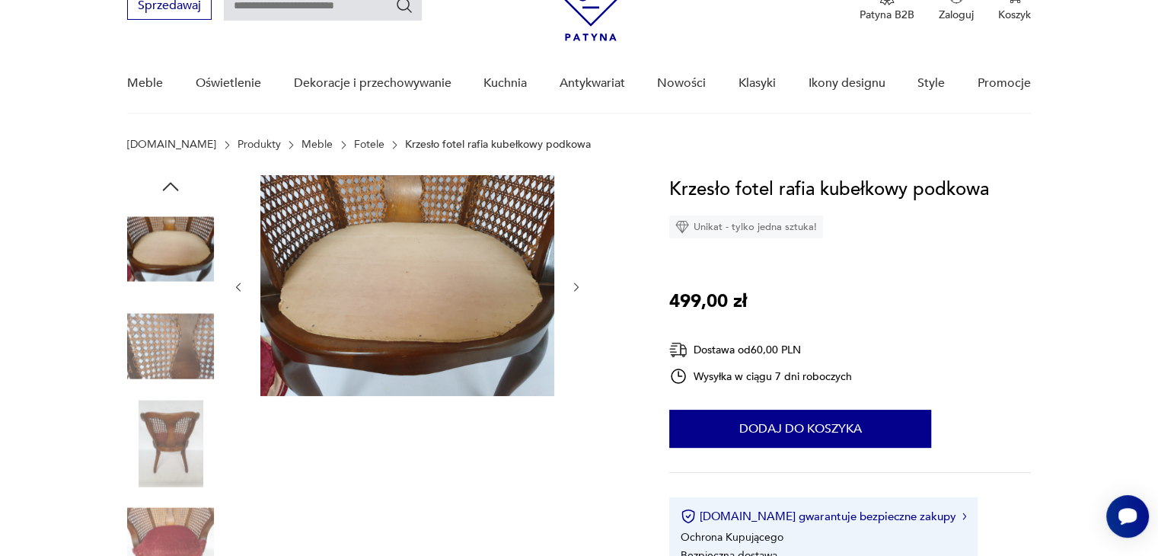
click at [574, 281] on icon "button" at bounding box center [576, 287] width 13 height 13
